Goal: Transaction & Acquisition: Purchase product/service

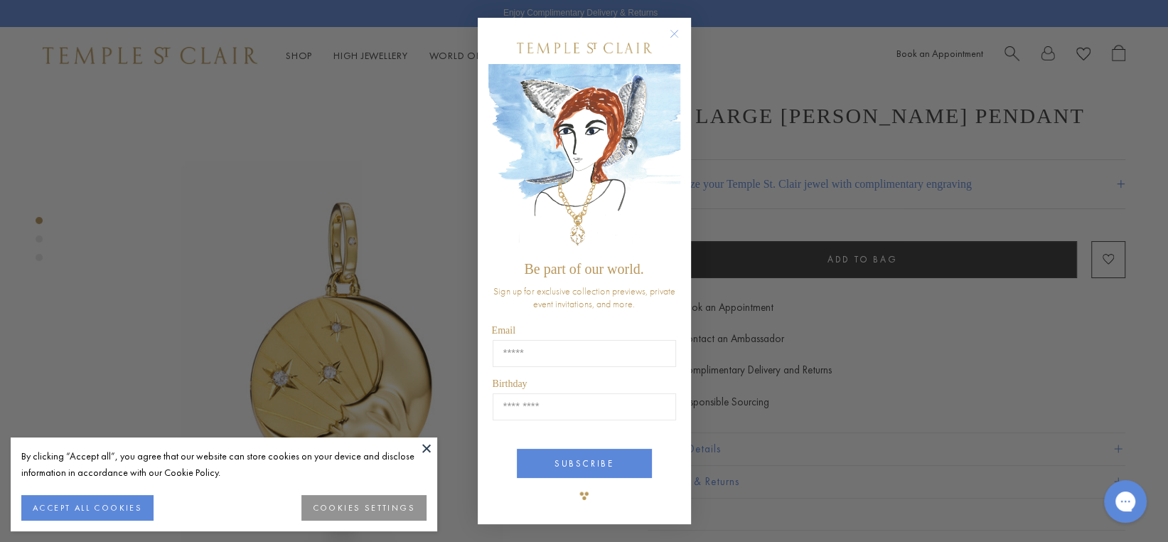
click at [674, 37] on circle "Close dialog" at bounding box center [674, 34] width 17 height 17
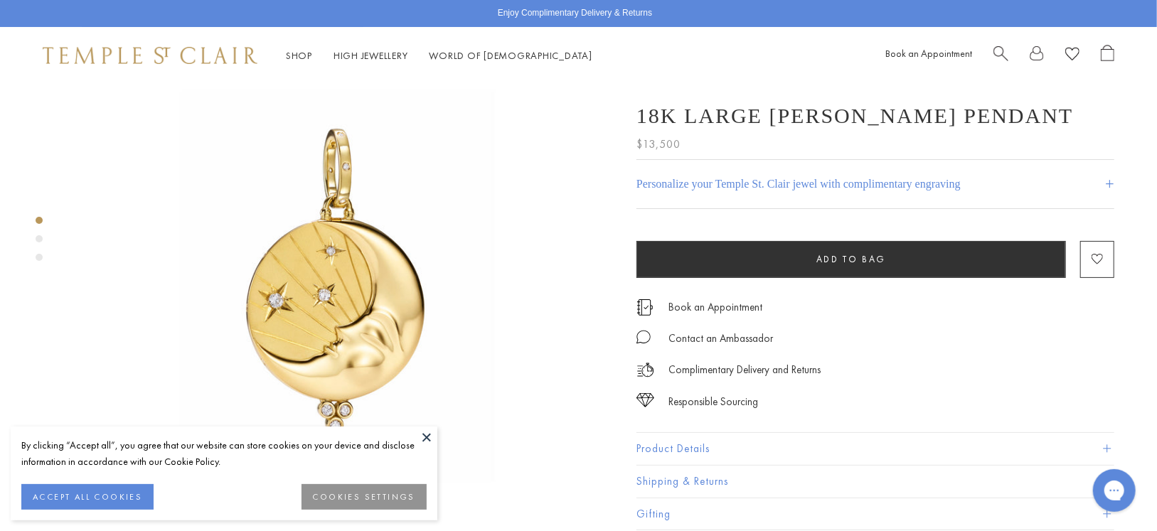
scroll to position [71, 0]
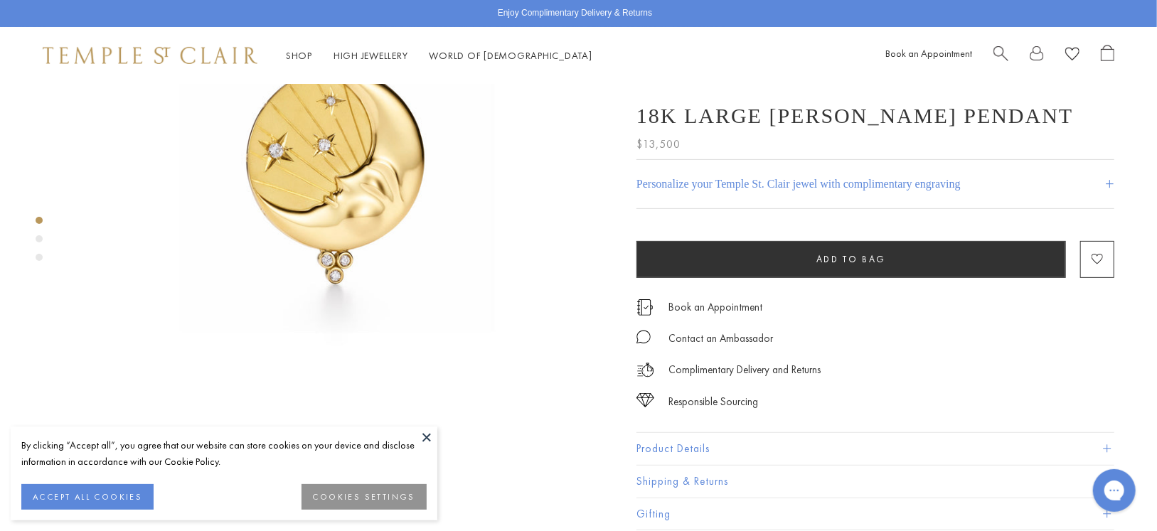
scroll to position [142, 0]
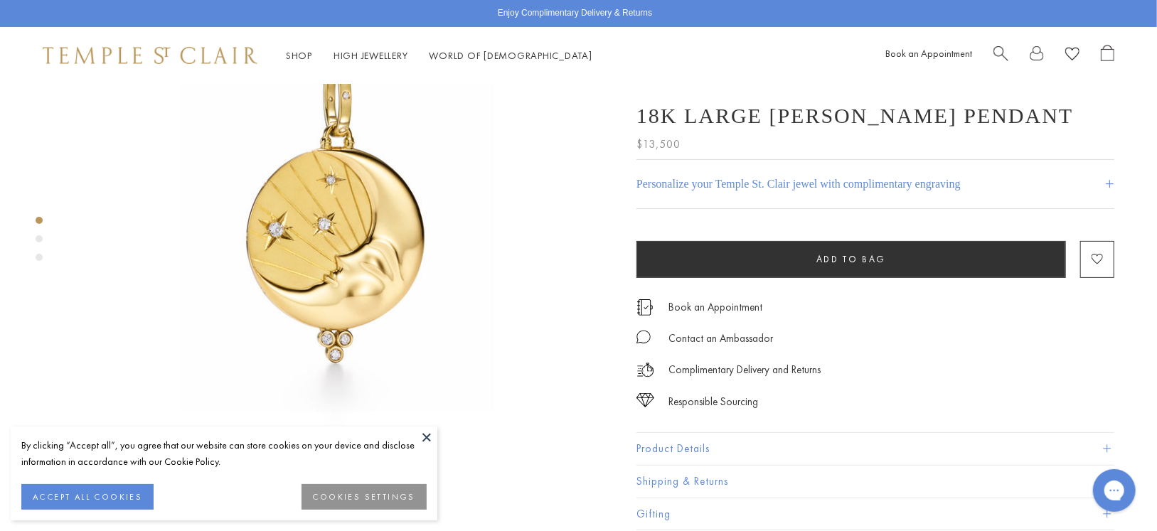
click at [41, 236] on div "Product gallery navigation" at bounding box center [39, 238] width 7 height 7
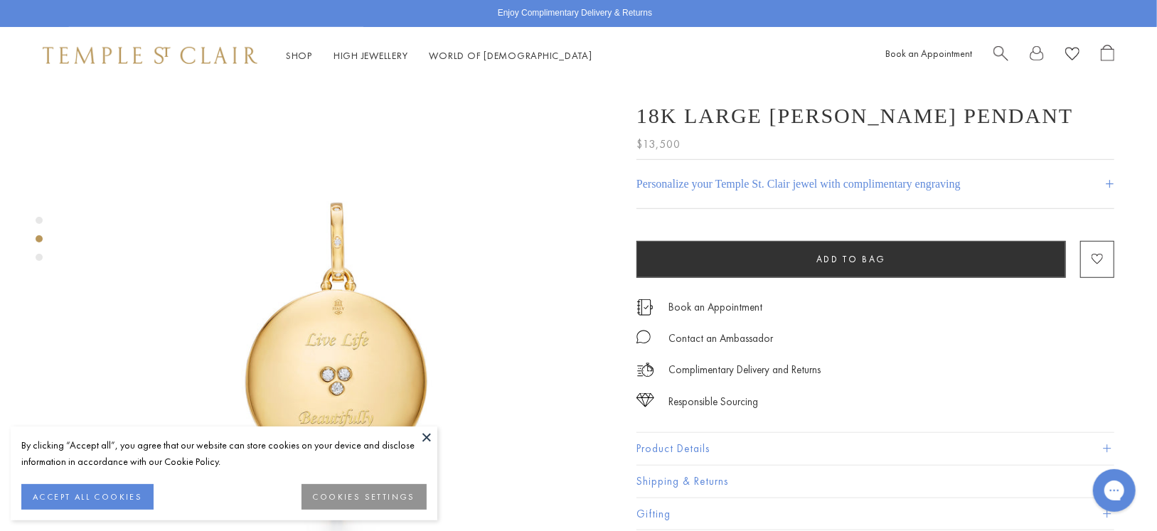
scroll to position [558, 0]
click at [40, 254] on div "Product gallery navigation" at bounding box center [39, 257] width 7 height 7
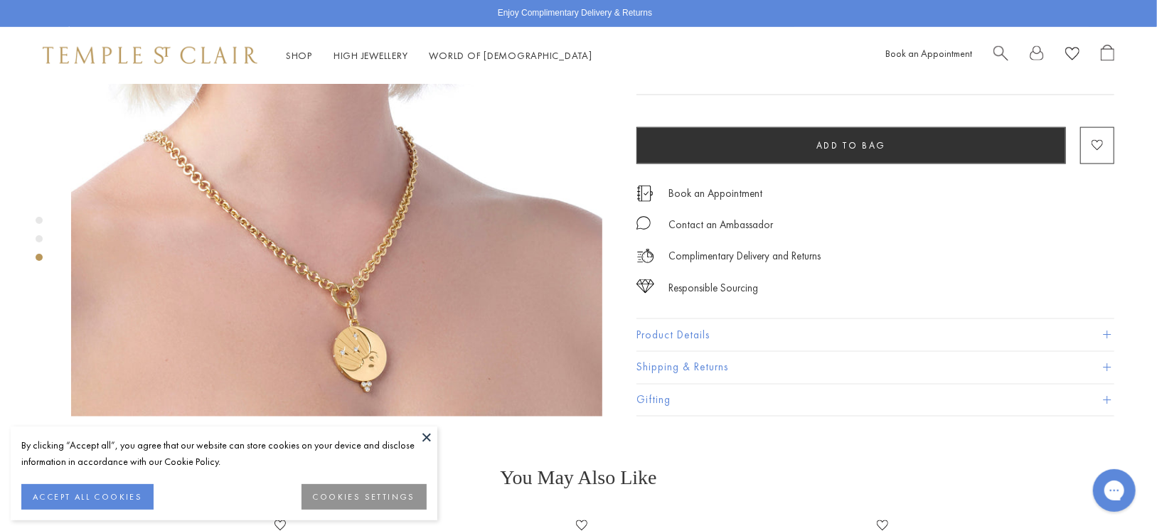
scroll to position [1161, 0]
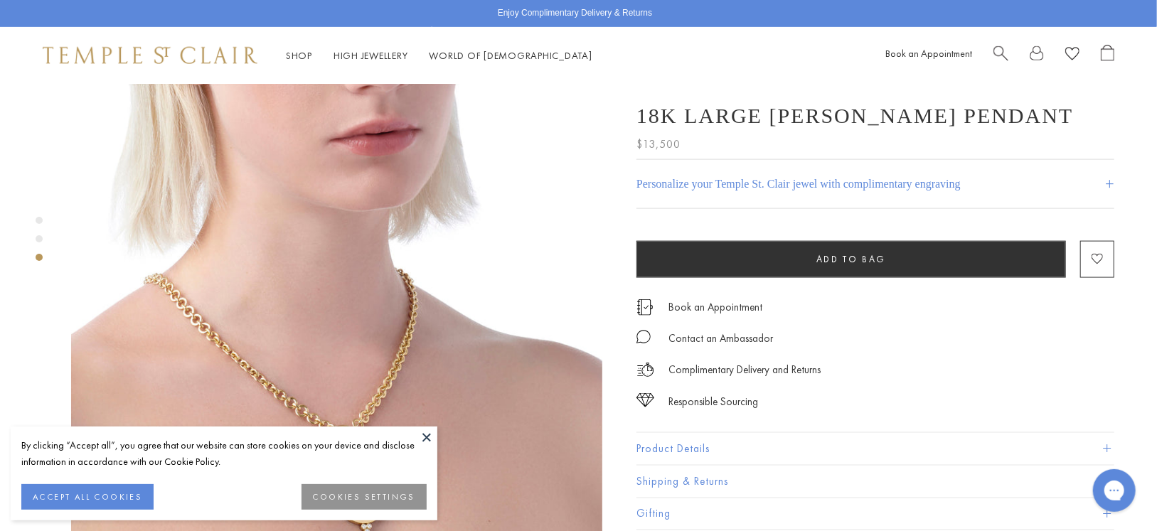
click at [36, 219] on div "Product gallery navigation" at bounding box center [39, 220] width 7 height 7
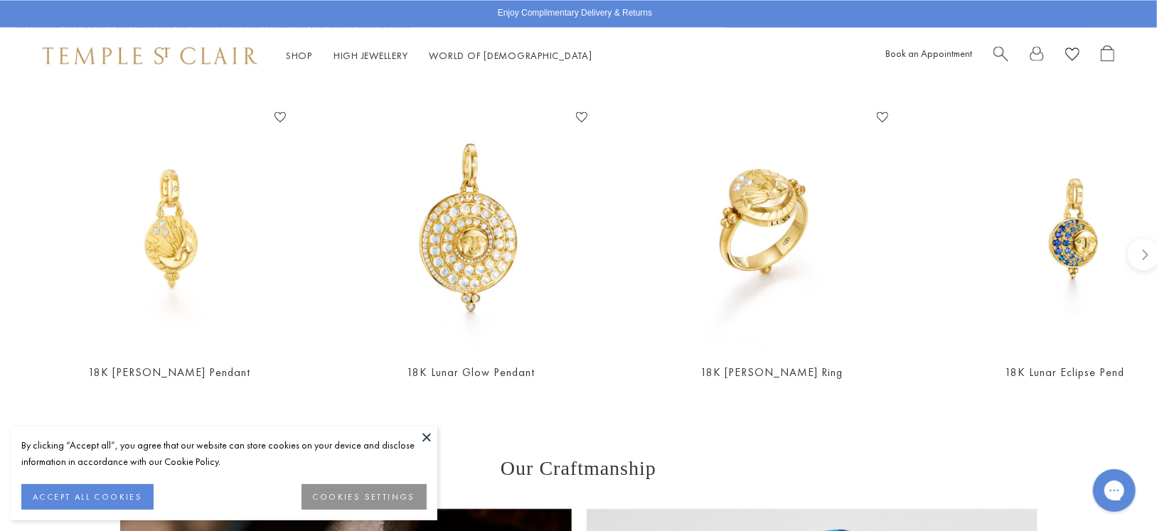
scroll to position [1733, 0]
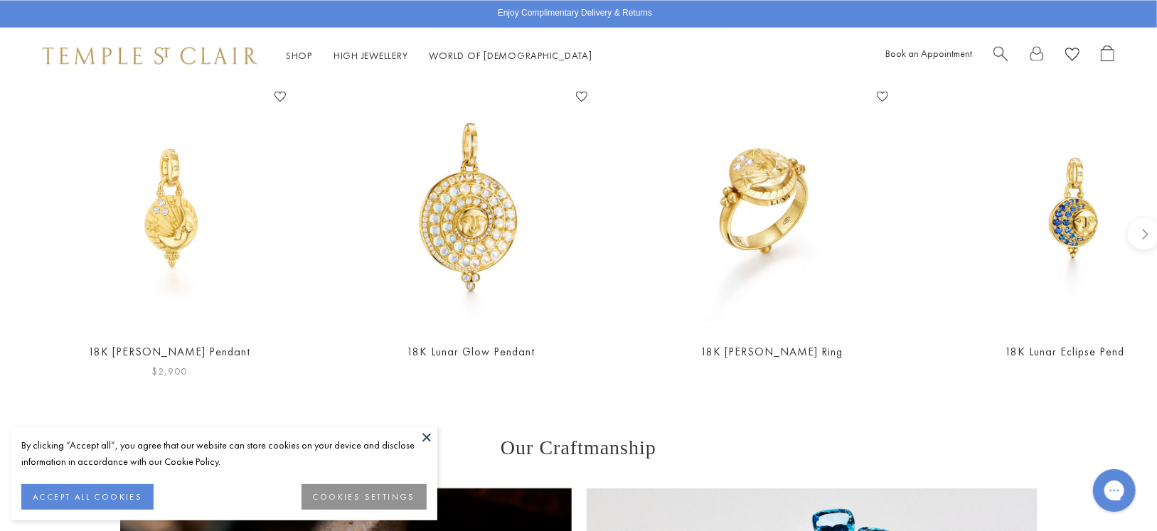
click at [167, 195] on img at bounding box center [169, 207] width 245 height 245
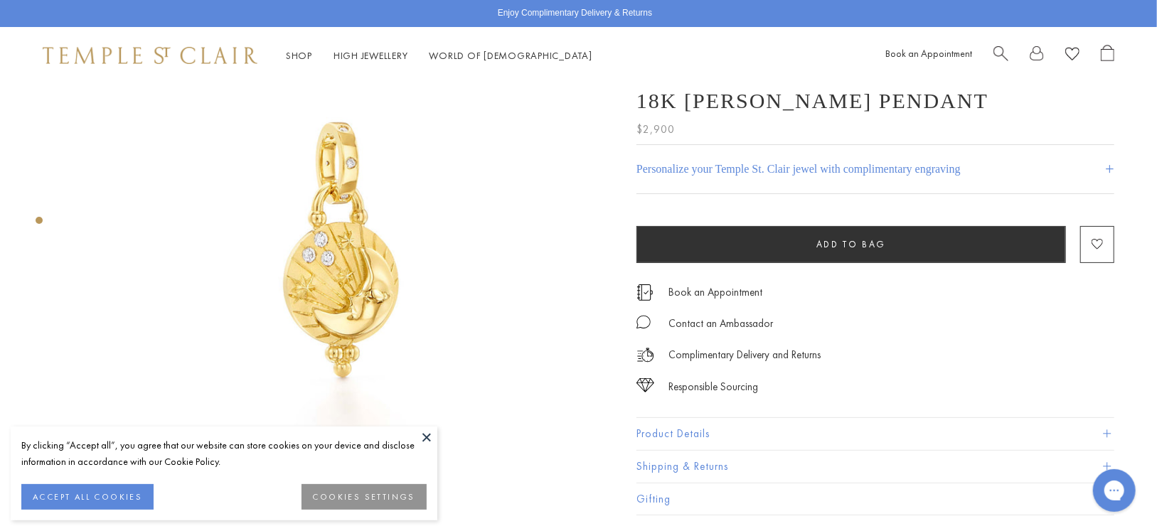
scroll to position [142, 0]
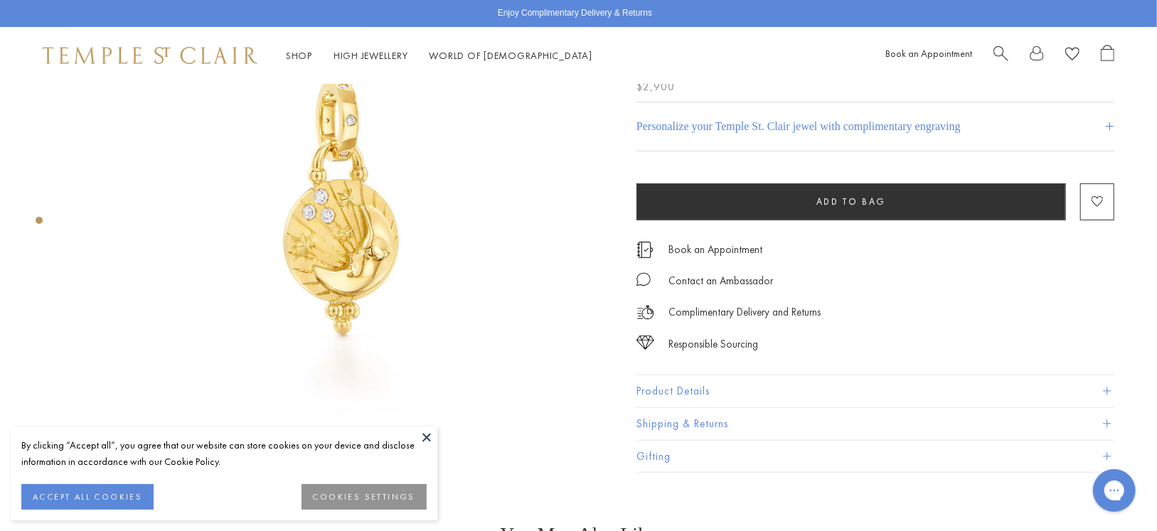
click at [372, 244] on img at bounding box center [336, 207] width 531 height 531
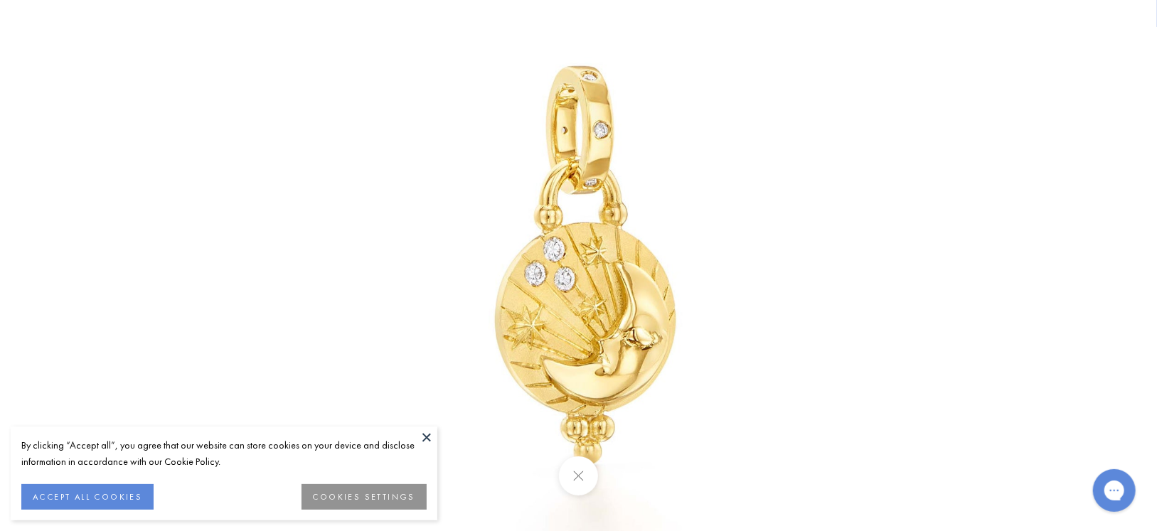
click at [640, 344] on img at bounding box center [579, 266] width 832 height 832
